Goal: Task Accomplishment & Management: Complete application form

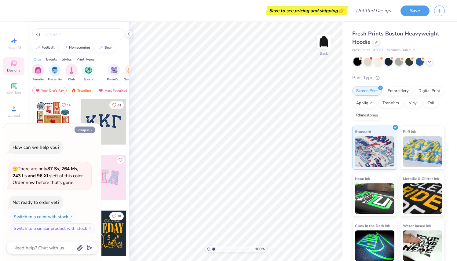
click at [87, 130] on button "Collapse" at bounding box center [85, 130] width 20 height 6
type textarea "x"
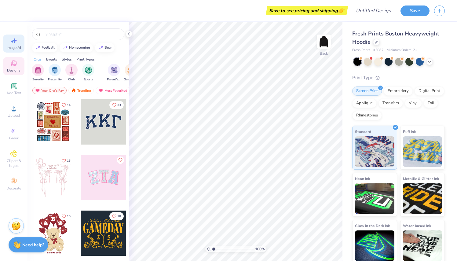
click at [8, 44] on div "Image AI" at bounding box center [13, 44] width 21 height 18
select select "4"
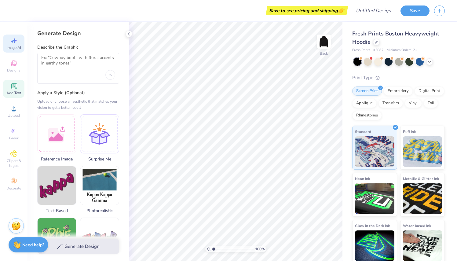
click at [17, 93] on span "Add Text" at bounding box center [13, 92] width 15 height 5
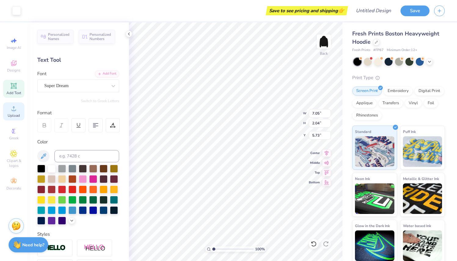
click at [17, 114] on span "Upload" at bounding box center [14, 115] width 12 height 5
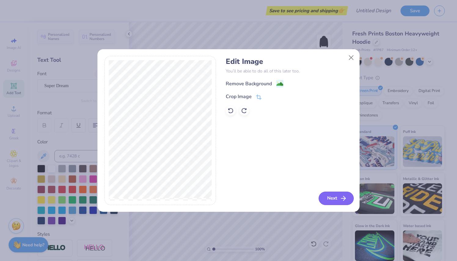
click at [335, 196] on button "Next" at bounding box center [336, 198] width 35 height 13
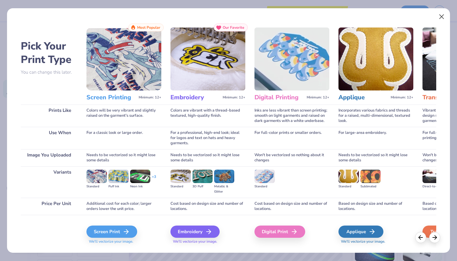
click at [442, 18] on button "Close" at bounding box center [442, 17] width 12 height 12
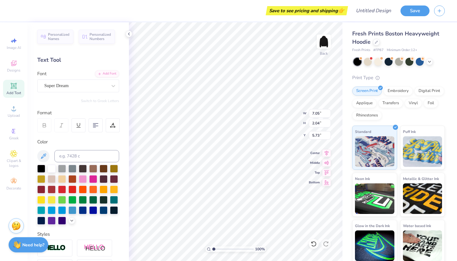
type input "6.75"
click at [14, 109] on icon at bounding box center [13, 108] width 7 height 7
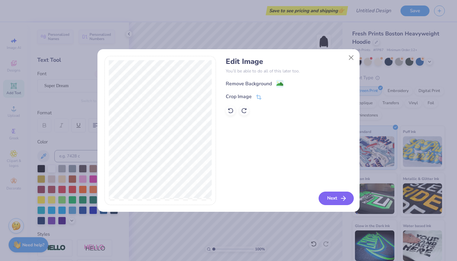
click at [326, 193] on button "Next" at bounding box center [336, 198] width 35 height 13
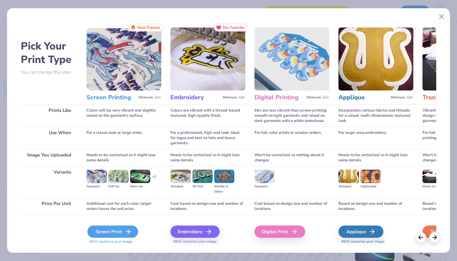
click at [108, 234] on div "Screen Print" at bounding box center [112, 232] width 51 height 12
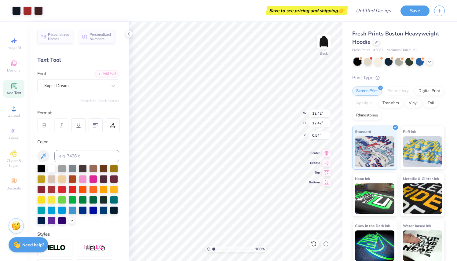
type input "6.15"
type input "2.41"
click at [13, 112] on circle at bounding box center [13, 110] width 3 height 3
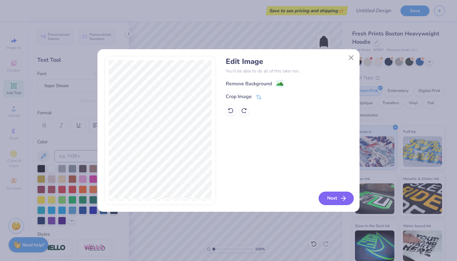
click at [340, 199] on icon "button" at bounding box center [343, 198] width 7 height 7
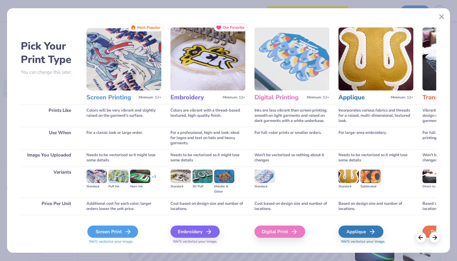
click at [121, 233] on div "Screen Print" at bounding box center [112, 232] width 51 height 12
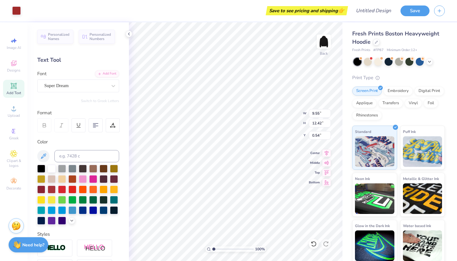
type input "5.42"
type input "7.06"
type input "3.22"
type input "3.77"
type input "4.90"
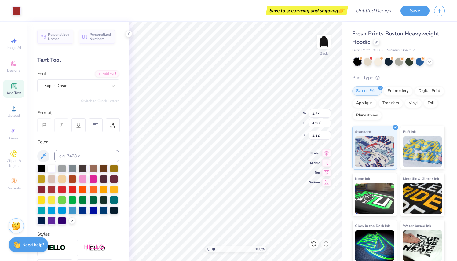
type input "4.30"
type input "2.66"
type input "3.46"
type input "3.36"
type input "4.37"
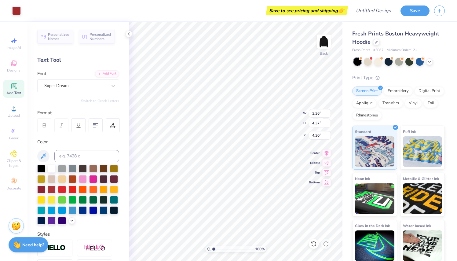
type input "3.00"
click at [390, 63] on div at bounding box center [389, 61] width 8 height 8
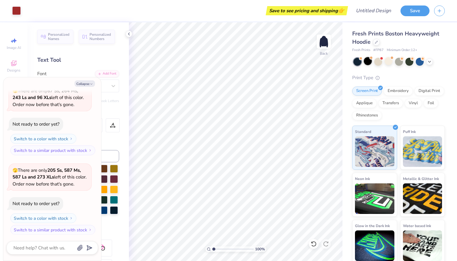
click at [368, 64] on div at bounding box center [368, 61] width 8 height 8
click at [354, 66] on div "Fresh Prints Boston Heavyweight Hoodie Fresh Prints # FP87 Minimum Order: 12 + …" at bounding box center [398, 147] width 93 height 234
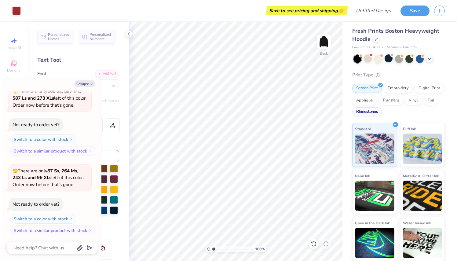
scroll to position [2, 0]
click at [130, 36] on icon at bounding box center [129, 33] width 5 height 5
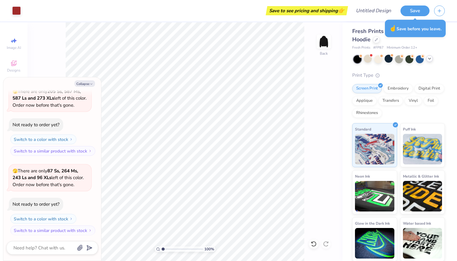
click at [431, 58] on icon at bounding box center [429, 58] width 5 height 5
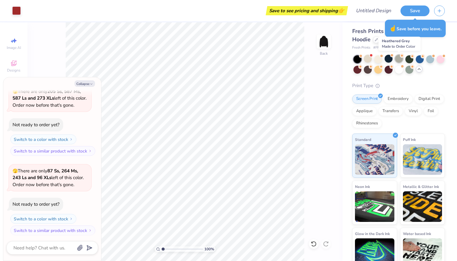
click at [398, 59] on div at bounding box center [399, 59] width 8 height 8
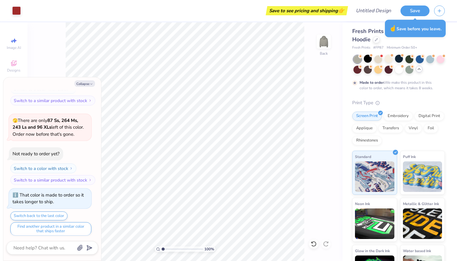
click at [59, 47] on div "100 % Back" at bounding box center [185, 141] width 315 height 239
click at [89, 83] on button "Collapse" at bounding box center [85, 83] width 20 height 6
type textarea "x"
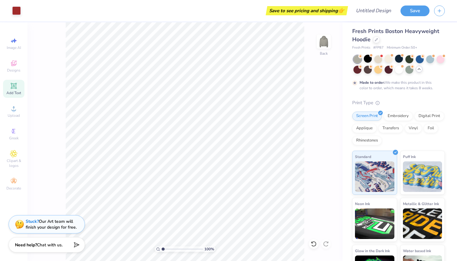
click at [43, 169] on div "100 % Back" at bounding box center [185, 141] width 315 height 239
click at [320, 41] on img at bounding box center [324, 41] width 24 height 24
click at [14, 117] on span "Upload" at bounding box center [14, 115] width 12 height 5
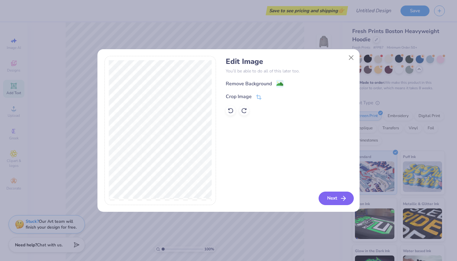
click at [347, 204] on button "Next" at bounding box center [336, 198] width 35 height 13
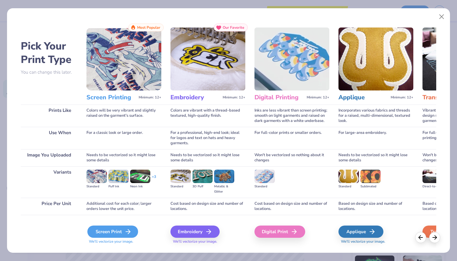
click at [113, 230] on div "Screen Print" at bounding box center [112, 232] width 51 height 12
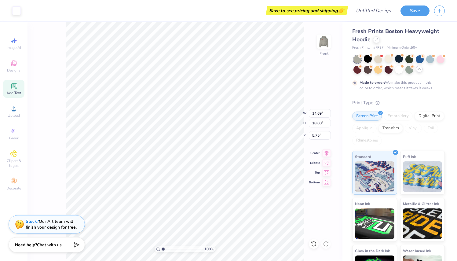
type input "13.13"
type input "16.09"
type input "5.30"
type input "11.30"
type input "13.85"
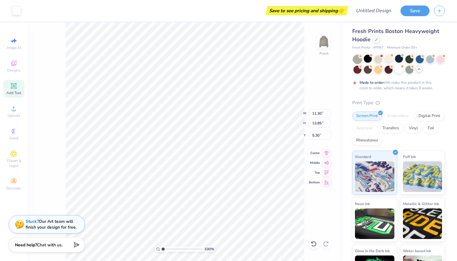
type input "5.70"
click at [325, 41] on img at bounding box center [324, 41] width 24 height 24
click at [359, 68] on icon at bounding box center [360, 66] width 4 height 4
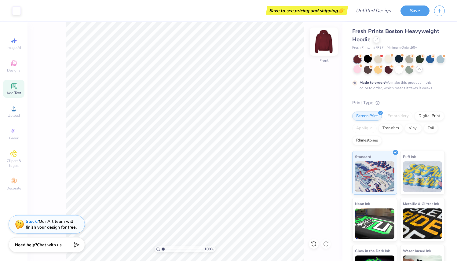
click at [323, 44] on img at bounding box center [324, 41] width 24 height 24
click at [366, 59] on div at bounding box center [368, 59] width 8 height 8
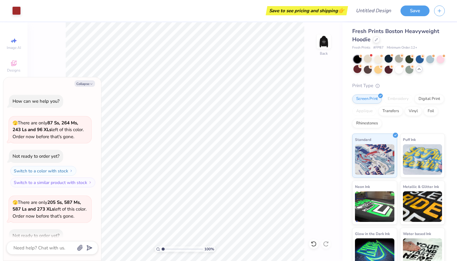
scroll to position [270, 0]
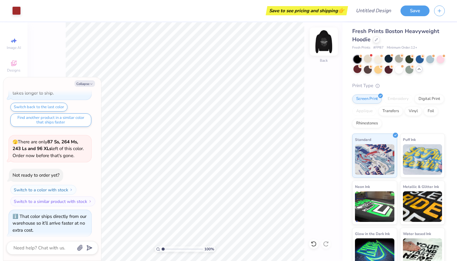
click at [327, 45] on img at bounding box center [324, 41] width 24 height 24
click at [322, 45] on img at bounding box center [324, 41] width 24 height 24
click at [80, 82] on button "Collapse" at bounding box center [85, 83] width 20 height 6
type textarea "x"
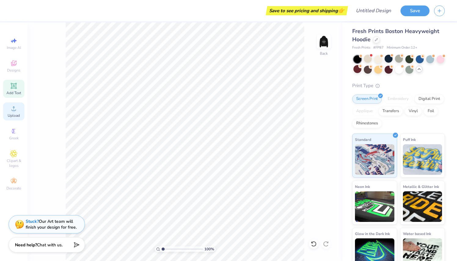
click at [17, 111] on icon at bounding box center [13, 108] width 7 height 7
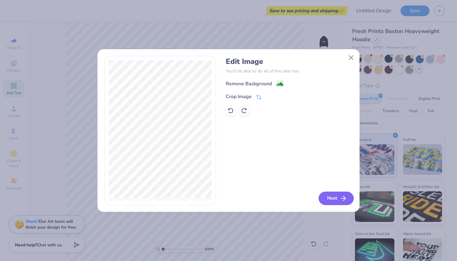
click at [332, 196] on button "Next" at bounding box center [336, 198] width 35 height 13
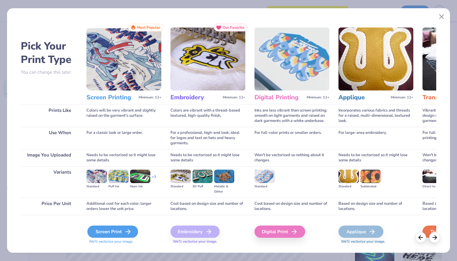
click at [110, 231] on div "Screen Print" at bounding box center [112, 232] width 51 height 12
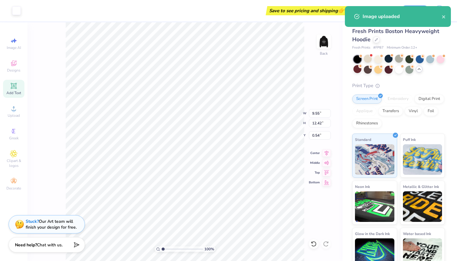
click at [212, 152] on div "Standard 3D Puff Metallic & Glitter" at bounding box center [208, 166] width 75 height 31
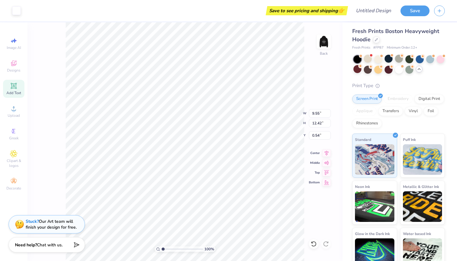
drag, startPoint x: 212, startPoint y: 152, endPoint x: 196, endPoint y: 132, distance: 25.0
click at [196, 132] on div "Embroidery Minimum: 12+ Our Favorite Colors are vibrant with a thread-based tex…" at bounding box center [208, 120] width 75 height 224
click at [196, 132] on div "For a professional, high-end look; ideal for logos and text on hats and heavy g…" at bounding box center [208, 123] width 75 height 22
click at [292, 94] on div "Inks are less vibrant than screen printing; smooth on light garments and raised…" at bounding box center [292, 100] width 75 height 22
drag, startPoint x: 205, startPoint y: 98, endPoint x: 205, endPoint y: 123, distance: 24.8
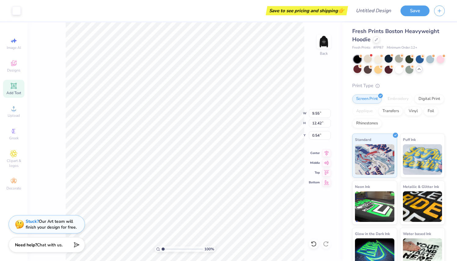
click at [205, 123] on div "Embroidery Minimum: 12+ Our Favorite Colors are vibrant with a thread-based tex…" at bounding box center [208, 120] width 75 height 224
click at [317, 73] on img at bounding box center [292, 43] width 75 height 63
drag, startPoint x: 204, startPoint y: 96, endPoint x: 207, endPoint y: 113, distance: 17.4
click at [207, 113] on div "Embroidery Minimum: 12+ Our Favorite Colors are vibrant with a thread-based tex…" at bounding box center [208, 120] width 75 height 224
click at [107, 60] on img at bounding box center [123, 43] width 75 height 63
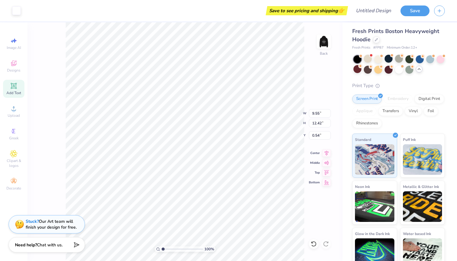
click at [143, 61] on img at bounding box center [123, 43] width 75 height 63
click at [113, 71] on img at bounding box center [123, 43] width 75 height 63
drag, startPoint x: 183, startPoint y: 114, endPoint x: 199, endPoint y: 134, distance: 25.9
click at [199, 134] on div "For a professional, high-end look; ideal for logos and text on hats and heavy g…" at bounding box center [208, 123] width 75 height 22
click at [179, 119] on div "For a professional, high-end look; ideal for logos and text on hats and heavy g…" at bounding box center [208, 123] width 75 height 22
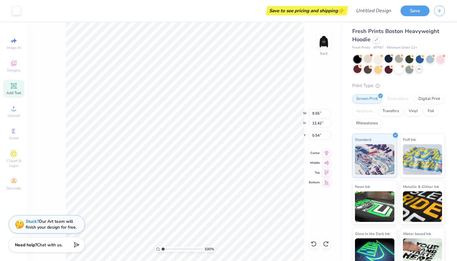
drag, startPoint x: 161, startPoint y: 249, endPoint x: 189, endPoint y: 249, distance: 28.1
click at [189, 249] on div "Pick Your Print Type You can change this later. Prints Like Use When Image You …" at bounding box center [228, 130] width 457 height 261
drag, startPoint x: 162, startPoint y: 249, endPoint x: 182, endPoint y: 248, distance: 19.3
click at [182, 249] on div "Pick Your Print Type You can change this later. Prints Like Use When Image You …" at bounding box center [228, 130] width 457 height 261
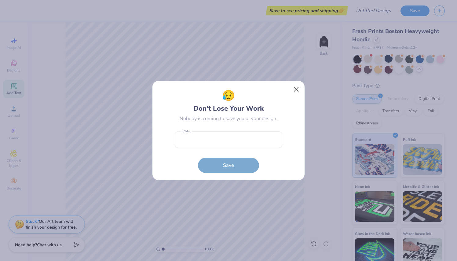
click at [292, 91] on button "Close" at bounding box center [297, 90] width 12 height 12
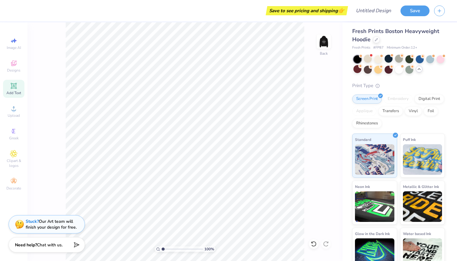
click at [13, 109] on div "Pick Your Print Type You can change this later. Prints Like Use When Image You …" at bounding box center [228, 114] width 443 height 248
click at [185, 102] on div "Colors are vibrant with a thread-based textured, high-quality finish." at bounding box center [208, 100] width 75 height 22
click at [14, 112] on div "Pick Your Print Type You can change this later. Prints Like Use When Image You …" at bounding box center [228, 114] width 443 height 248
click at [120, 77] on div "Screen Printing Minimum: 12+" at bounding box center [123, 82] width 75 height 14
click at [323, 48] on img at bounding box center [292, 43] width 75 height 63
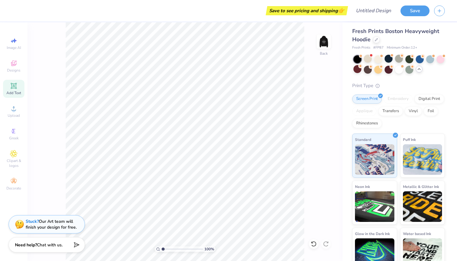
click at [325, 45] on img at bounding box center [292, 43] width 75 height 63
click at [325, 42] on img at bounding box center [292, 43] width 75 height 63
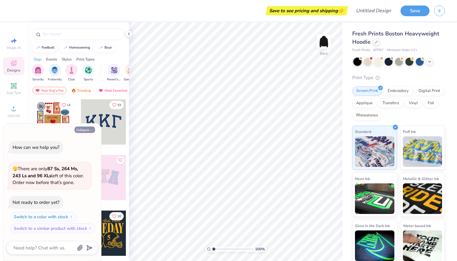
click at [87, 131] on button "Collapse" at bounding box center [85, 130] width 20 height 6
type textarea "x"
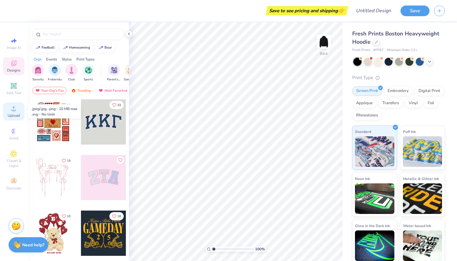
click at [7, 112] on div "Upload" at bounding box center [13, 111] width 21 height 18
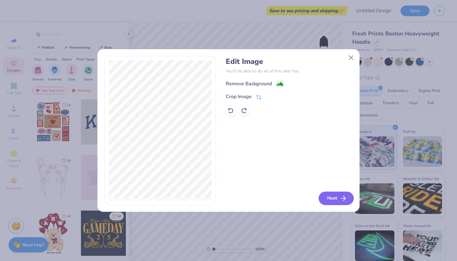
click at [323, 198] on button "Next" at bounding box center [336, 198] width 35 height 13
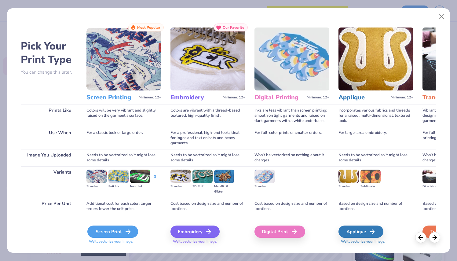
click at [90, 230] on div "Screen Print" at bounding box center [112, 232] width 51 height 12
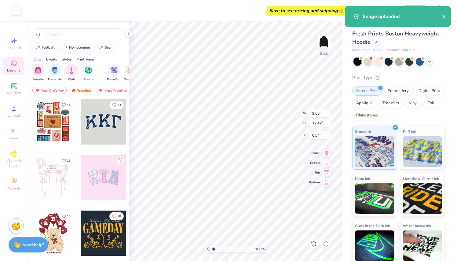
type input "3.52"
type input "4.59"
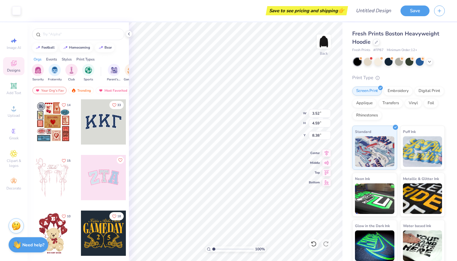
type input "3.00"
type input "3.79"
type input "3.39"
click at [327, 43] on img at bounding box center [324, 41] width 24 height 24
click at [20, 111] on div "Upload" at bounding box center [13, 111] width 21 height 18
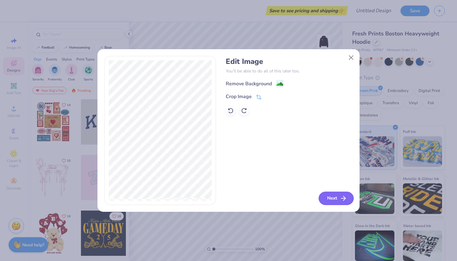
click at [327, 200] on button "Next" at bounding box center [336, 198] width 35 height 13
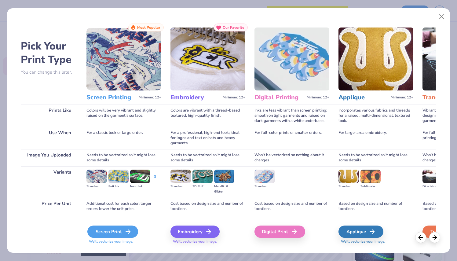
click at [109, 227] on div "Screen Print" at bounding box center [112, 232] width 51 height 12
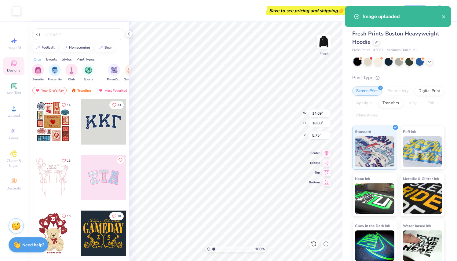
type input "10.81"
type input "13.25"
type input "10.50"
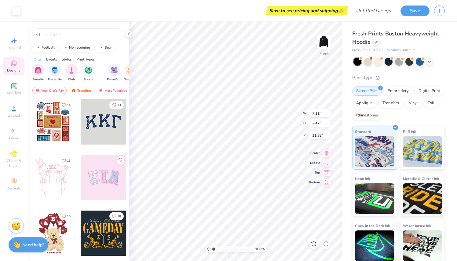
type input "2.97"
type input "5.20"
type input "18.55"
type input "15.76"
type input "10.81"
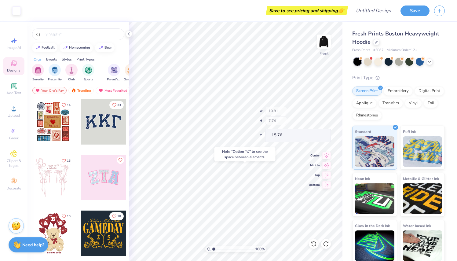
type input "13.25"
type input "7.82"
type input "12.62"
type input "15.47"
type input "5.81"
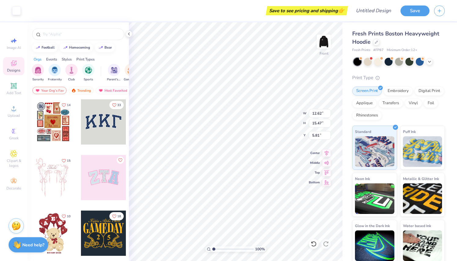
type input "11.97"
type input "14.66"
type input "6.11"
type input "5.96"
click at [375, 12] on input "Design Title" at bounding box center [381, 11] width 30 height 12
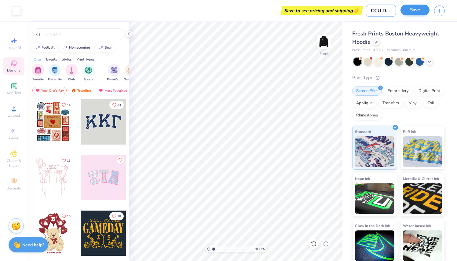
type input "CCU Design 1"
click at [403, 13] on button "Save" at bounding box center [415, 10] width 29 height 11
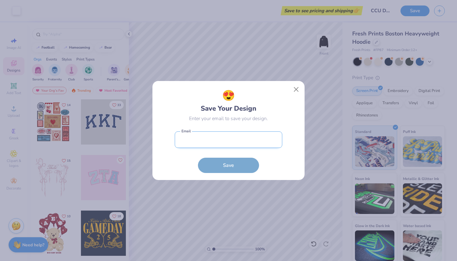
click at [200, 144] on input "email" at bounding box center [229, 139] width 108 height 17
type input "ellerykbeck10@gmail.com"
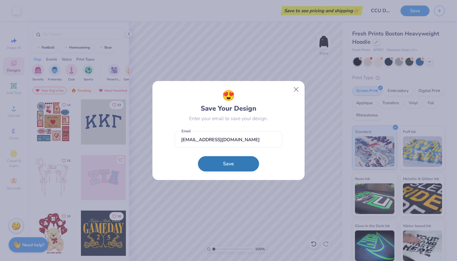
click at [214, 168] on button "Save" at bounding box center [228, 163] width 61 height 15
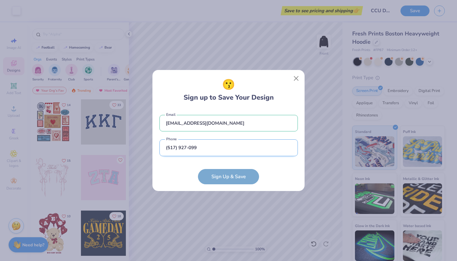
type input "(517) 927-0992"
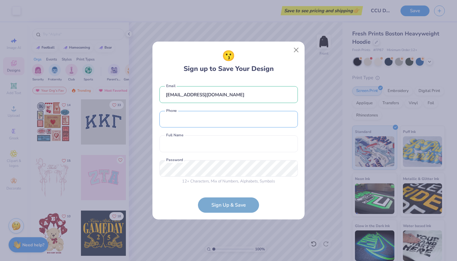
type input "(517) 927-0992"
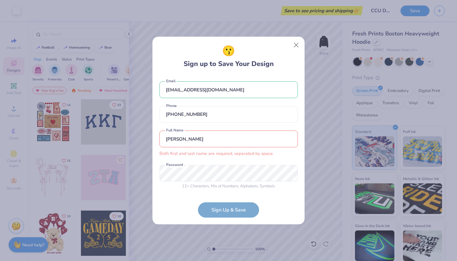
click at [190, 138] on input "ellery" at bounding box center [229, 138] width 138 height 17
type input "ellery beck"
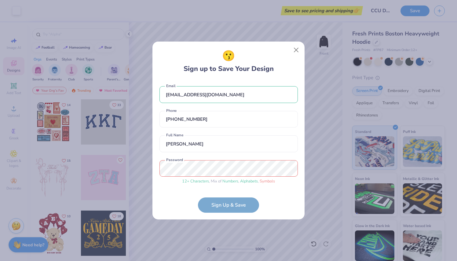
click at [218, 203] on form "ellerykbeck10@gmail.com Email (517) 927-0992 Phone ellery beck Full Name 12 + C…" at bounding box center [229, 146] width 138 height 133
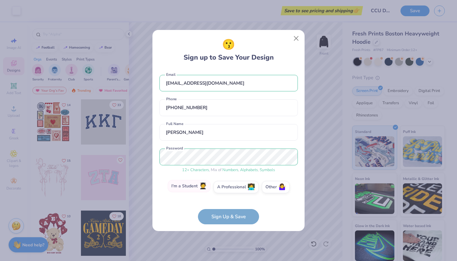
click at [203, 191] on label "I'm a Student 🧑‍🎓" at bounding box center [189, 186] width 43 height 12
click at [227, 191] on input "I'm a Student 🧑‍🎓" at bounding box center [229, 189] width 4 height 4
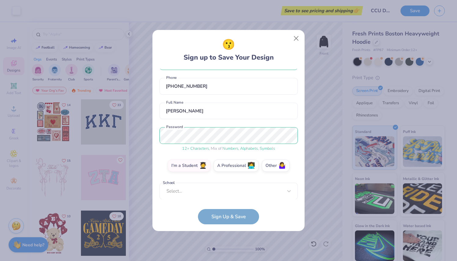
click at [215, 215] on form "ellerykbeck10@gmail.com Email (517) 927-0992 Phone ellery beck Full Name 12 + C…" at bounding box center [229, 147] width 138 height 156
click at [241, 215] on form "ellerykbeck10@gmail.com Email (517) 927-0992 Phone ellery beck Full Name 12 + C…" at bounding box center [229, 147] width 138 height 156
click at [232, 194] on div "ellerykbeck10@gmail.com Email (517) 927-0992 Phone ellery beck Full Name 12 + C…" at bounding box center [229, 134] width 138 height 130
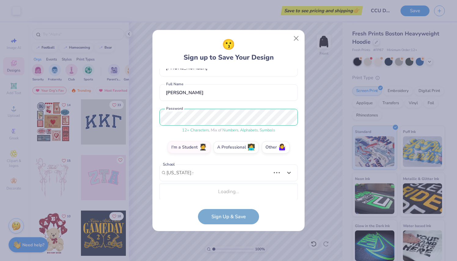
scroll to position [116, 0]
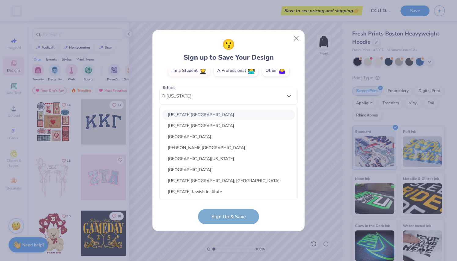
click at [190, 119] on div "Michigan State University" at bounding box center [228, 115] width 133 height 10
type input "michigan sta"
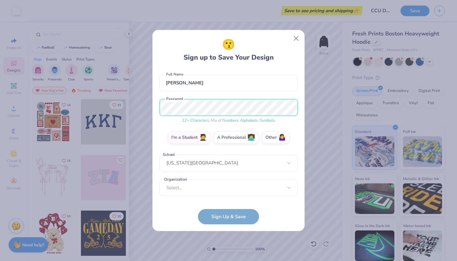
scroll to position [49, 0]
click at [215, 215] on form "ellerykbeck10@gmail.com Email (517) 927-0992 Phone ellery beck Full Name 12 + C…" at bounding box center [229, 147] width 138 height 156
click at [199, 186] on div "Select..." at bounding box center [229, 188] width 138 height 17
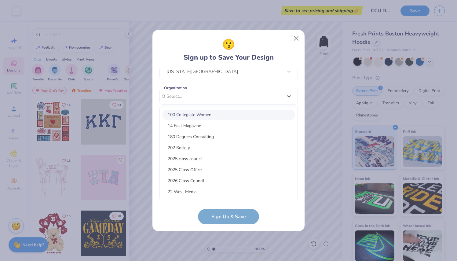
click at [180, 113] on div "100 Collegiate Women" at bounding box center [228, 115] width 133 height 10
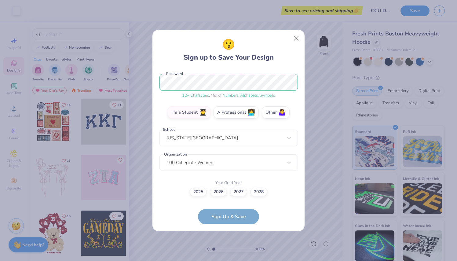
scroll to position [74, 0]
click at [214, 222] on form "ellerykbeck10@gmail.com Email (517) 927-0992 Phone ellery beck Full Name 12 + C…" at bounding box center [229, 147] width 138 height 156
click at [223, 216] on form "ellerykbeck10@gmail.com Email (517) 927-0992 Phone ellery beck Full Name 12 + C…" at bounding box center [229, 147] width 138 height 156
click at [185, 167] on div "100 Collegiate Women" at bounding box center [229, 163] width 138 height 17
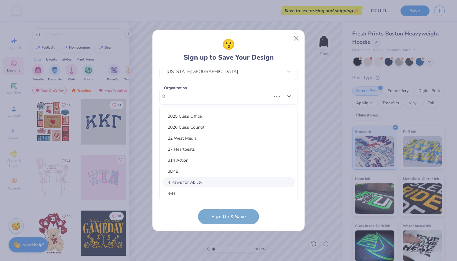
scroll to position [0, 0]
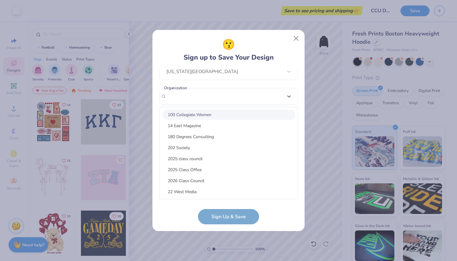
click at [177, 116] on div "100 Collegiate Women" at bounding box center [228, 115] width 133 height 10
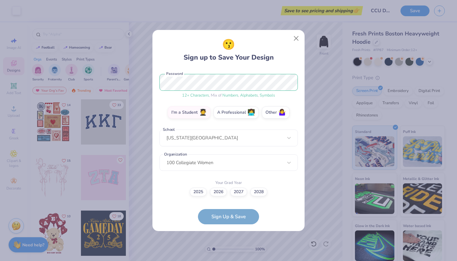
scroll to position [74, 0]
click at [198, 193] on label "2025" at bounding box center [198, 191] width 17 height 9
click at [227, 261] on input "2025" at bounding box center [229, 266] width 4 height 4
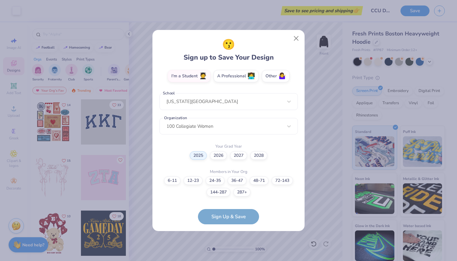
click at [243, 196] on div "ellerykbeck10@gmail.com Email (517) 927-0992 Phone ellery beck Full Name 12 + C…" at bounding box center [229, 134] width 138 height 130
click at [209, 179] on label "24-35" at bounding box center [215, 179] width 19 height 9
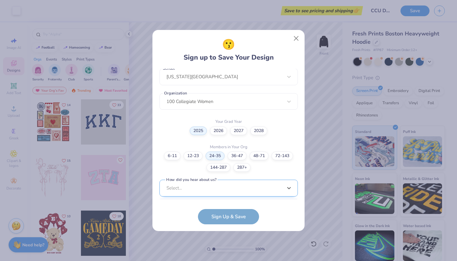
click at [204, 188] on div "option Word of Mouth focused, 8 of 15. 15 results available. Use Up and Down to…" at bounding box center [229, 236] width 138 height 112
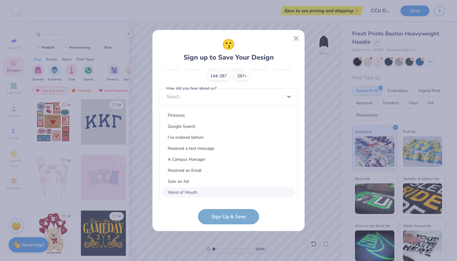
click at [204, 188] on div "Word of Mouth" at bounding box center [228, 192] width 133 height 10
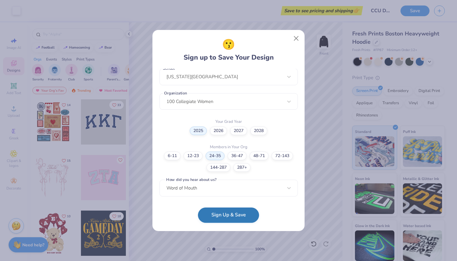
click at [215, 213] on button "Sign Up & Save" at bounding box center [228, 214] width 61 height 15
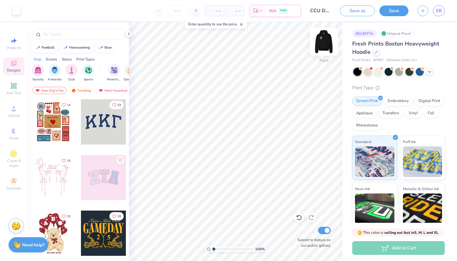
click at [324, 47] on img at bounding box center [324, 41] width 24 height 24
click at [326, 42] on img at bounding box center [324, 41] width 24 height 24
click at [322, 45] on img at bounding box center [324, 41] width 24 height 24
click at [322, 45] on img at bounding box center [324, 41] width 12 height 12
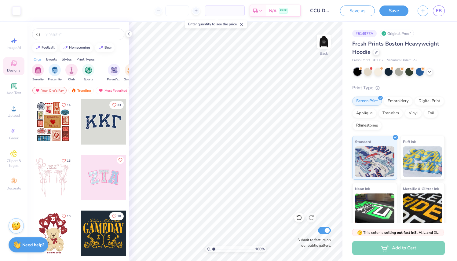
click at [322, 45] on img at bounding box center [324, 41] width 12 height 12
